Goal: Task Accomplishment & Management: Use online tool/utility

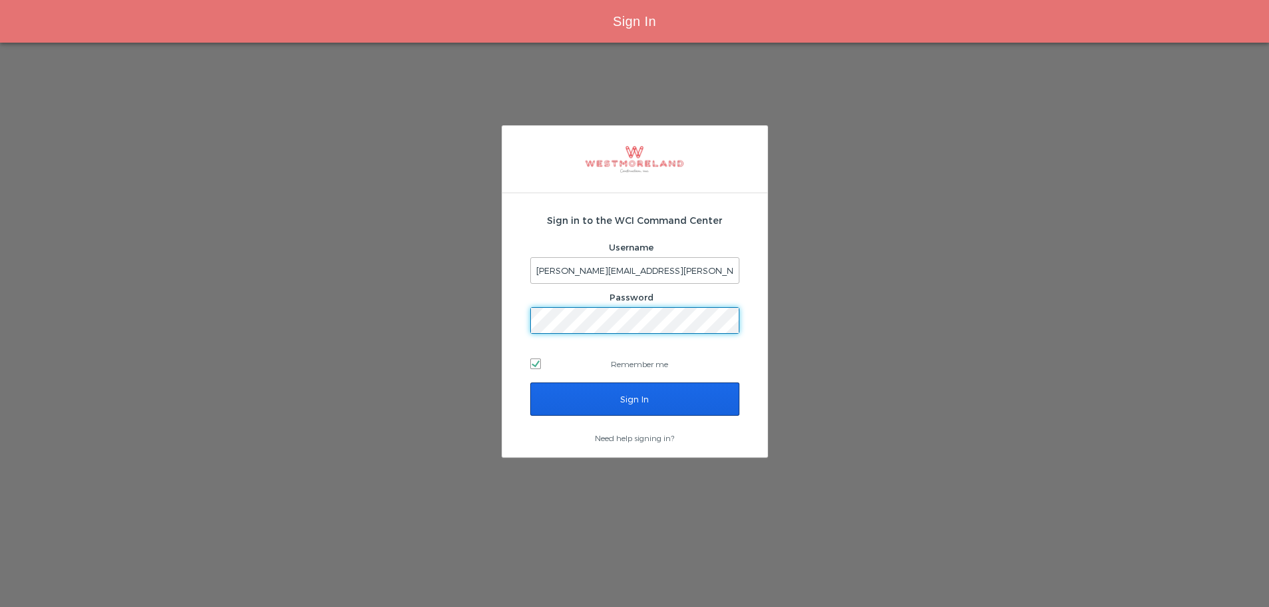
click at [558, 398] on input "Sign In" at bounding box center [634, 398] width 209 height 33
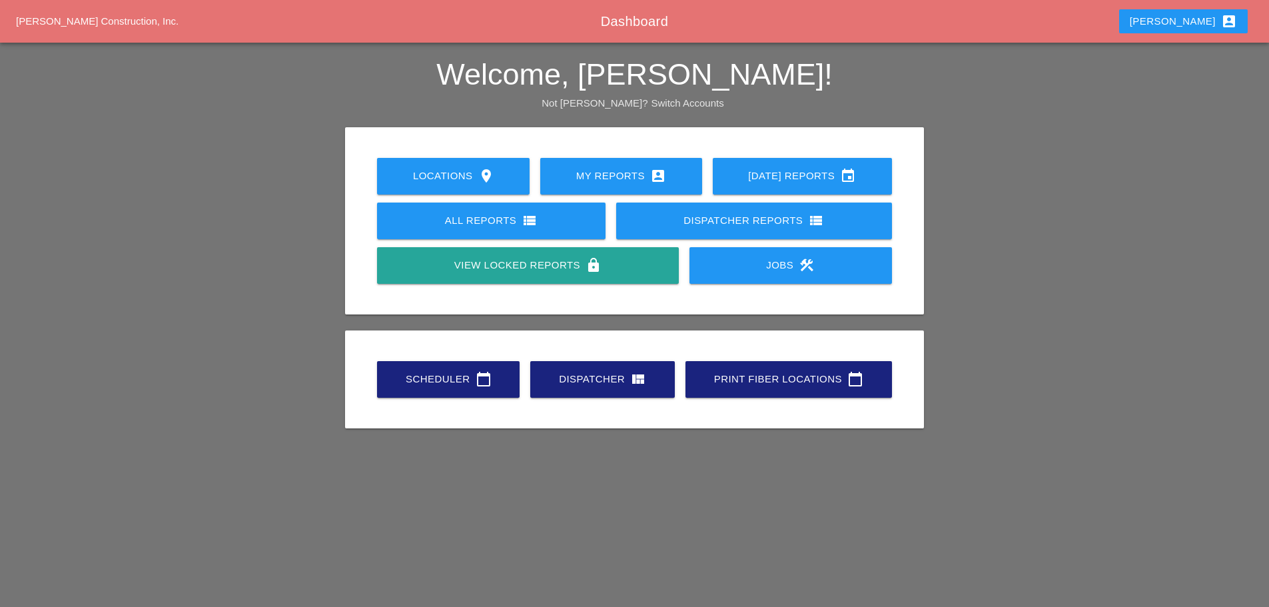
click at [456, 390] on link "Scheduler calendar_today" at bounding box center [448, 379] width 143 height 37
